Goal: Obtain resource: Download file/media

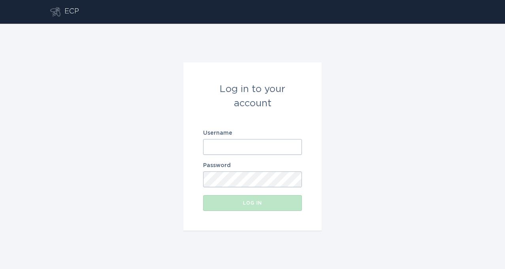
click at [215, 146] on input "Username" at bounding box center [252, 147] width 99 height 16
paste input "[EMAIL_ADDRESS][DOMAIN_NAME]"
type input "[EMAIL_ADDRESS][DOMAIN_NAME]"
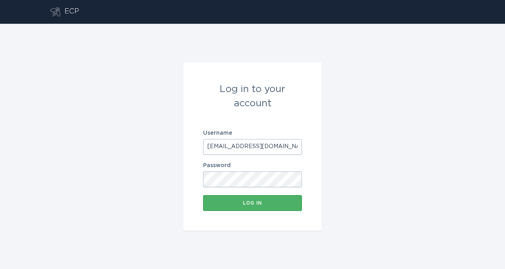
click at [272, 197] on button "Log in" at bounding box center [252, 203] width 99 height 16
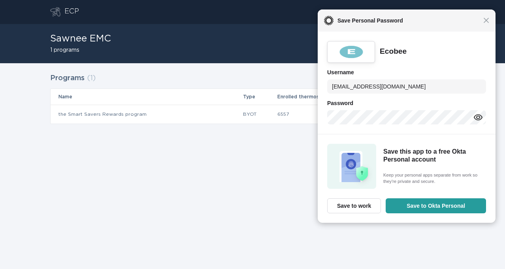
drag, startPoint x: 486, startPoint y: 22, endPoint x: 478, endPoint y: 37, distance: 17.2
click at [486, 21] on span "Close" at bounding box center [487, 20] width 6 height 6
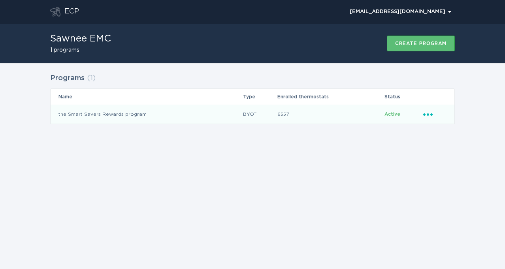
click at [431, 114] on icon "Popover menu" at bounding box center [427, 114] width 9 height 2
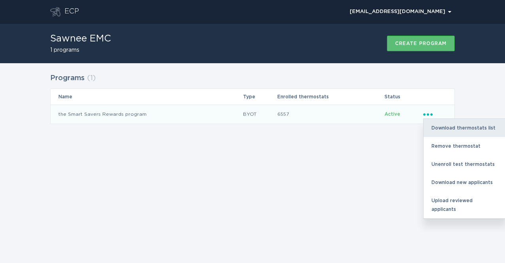
click at [450, 130] on div "Download thermostats list" at bounding box center [465, 128] width 82 height 18
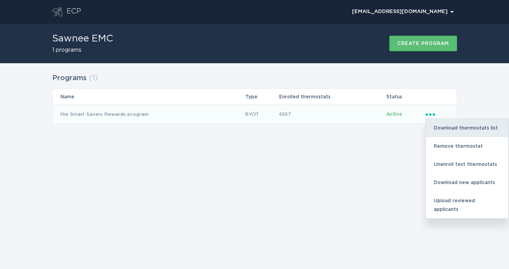
click at [474, 133] on div "Download thermostats list" at bounding box center [467, 128] width 82 height 18
click at [471, 128] on div "Download thermostats list" at bounding box center [467, 128] width 82 height 18
click at [441, 127] on div "Download thermostats list" at bounding box center [467, 128] width 82 height 18
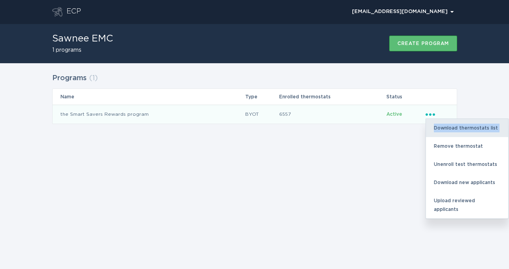
click at [441, 127] on div "Download thermostats list" at bounding box center [467, 128] width 82 height 18
click at [459, 127] on div "Download thermostats list" at bounding box center [467, 128] width 82 height 18
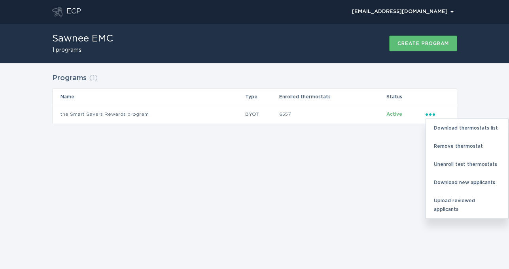
click at [400, 139] on div "Programs ( 1 ) Name Type Enrolled thermostats Status the Smart Savers Rewards p…" at bounding box center [254, 103] width 509 height 81
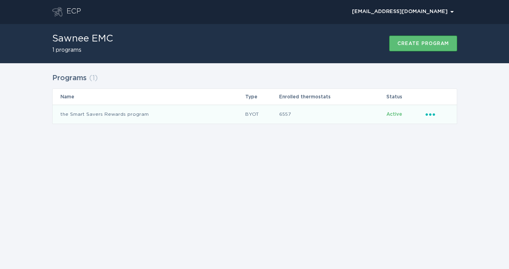
click at [435, 113] on icon "Ellipsis" at bounding box center [430, 113] width 11 height 7
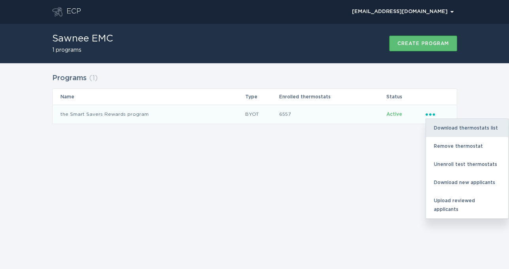
click at [446, 125] on div "Download thermostats list" at bounding box center [467, 128] width 82 height 18
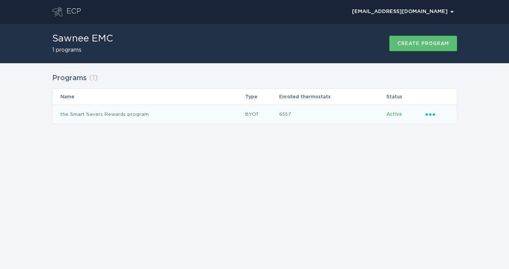
click at [434, 116] on icon "Ellipsis" at bounding box center [430, 113] width 11 height 7
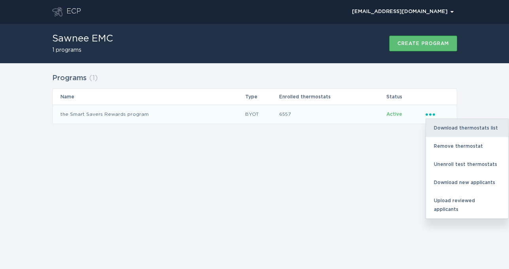
click at [440, 125] on div "Download thermostats list" at bounding box center [467, 128] width 82 height 18
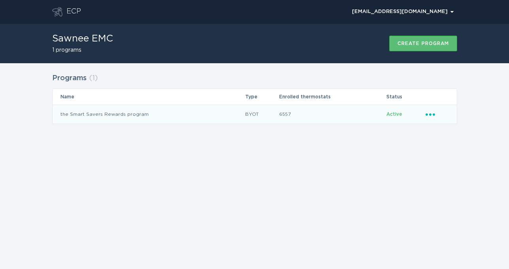
click at [434, 113] on icon "Ellipsis" at bounding box center [430, 113] width 11 height 7
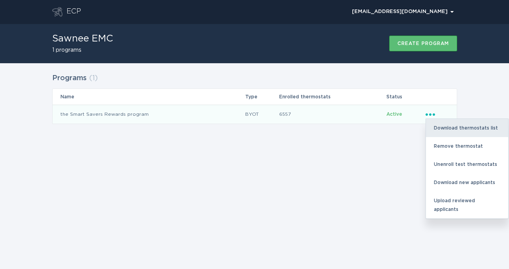
click at [434, 123] on div "Download thermostats list" at bounding box center [467, 128] width 82 height 18
click at [442, 127] on div "Download thermostats list" at bounding box center [467, 128] width 82 height 18
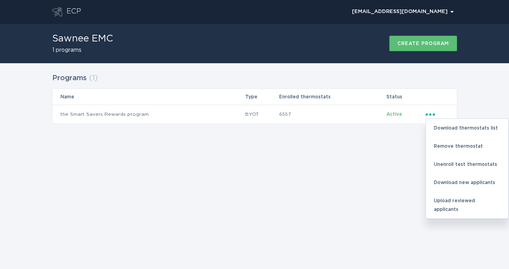
click at [361, 163] on div "ECP [EMAIL_ADDRESS][DOMAIN_NAME] Chevron Sawnee EMC 1 programs Create program P…" at bounding box center [254, 134] width 509 height 269
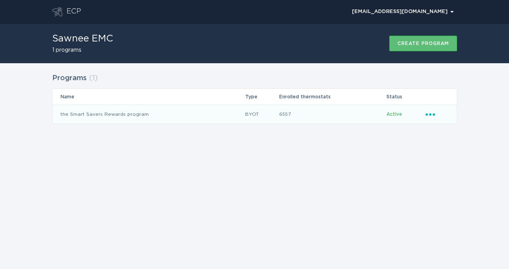
click at [422, 112] on td "Active" at bounding box center [405, 114] width 39 height 19
click at [429, 117] on div "Ellipsis" at bounding box center [436, 114] width 23 height 9
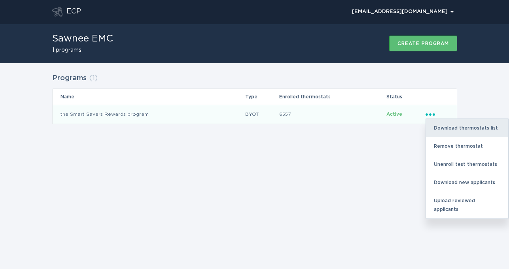
click at [435, 125] on div "Download thermostats list" at bounding box center [467, 128] width 82 height 18
